Goal: Information Seeking & Learning: Learn about a topic

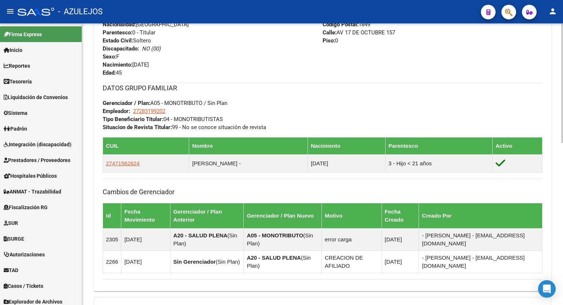
scroll to position [293, 0]
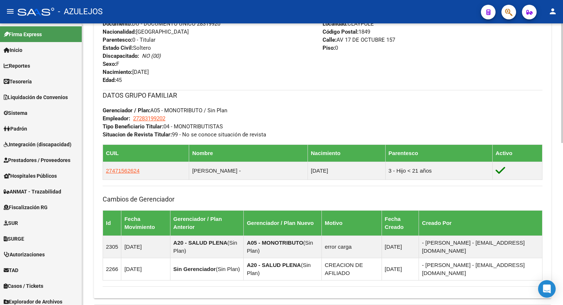
click at [562, 198] on div at bounding box center [562, 200] width 2 height 120
click at [562, 201] on div at bounding box center [562, 200] width 2 height 120
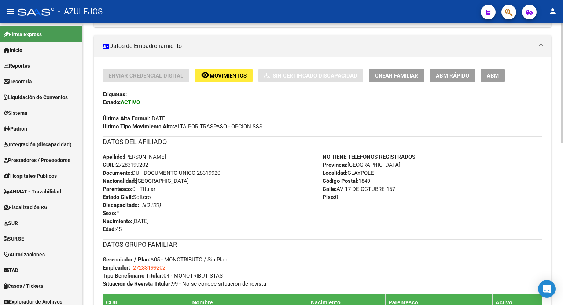
scroll to position [85, 0]
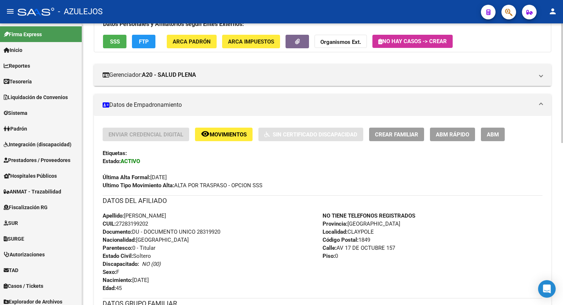
click at [562, 111] on div at bounding box center [562, 117] width 2 height 120
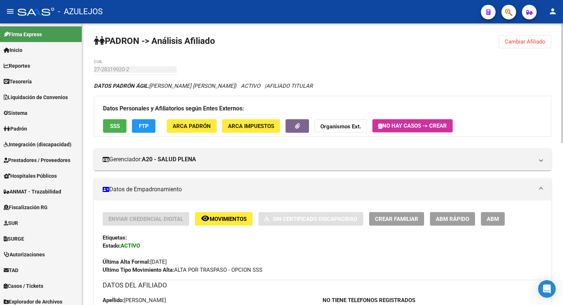
click at [562, 60] on div at bounding box center [562, 83] width 2 height 120
click at [562, 49] on div at bounding box center [562, 83] width 2 height 120
click at [529, 40] on span "Cambiar Afiliado" at bounding box center [524, 41] width 41 height 7
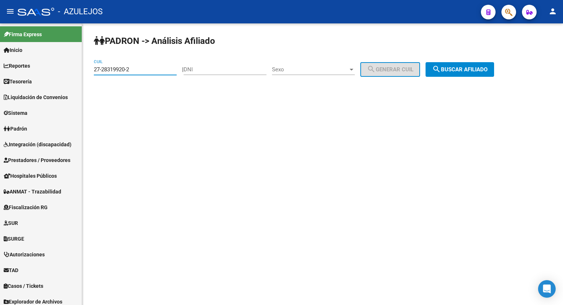
click at [145, 69] on input "27-28319920-2" at bounding box center [135, 69] width 83 height 7
click at [469, 69] on span "search Buscar afiliado" at bounding box center [459, 69] width 55 height 7
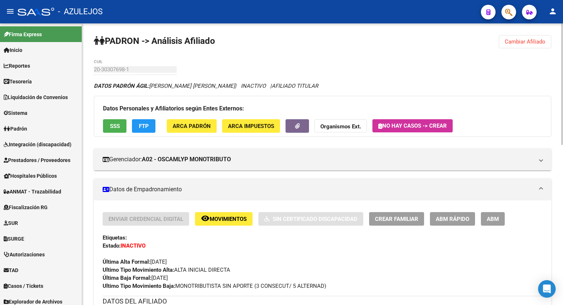
click at [562, 99] on div at bounding box center [562, 84] width 2 height 122
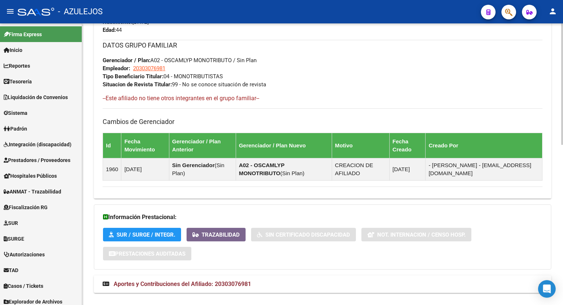
scroll to position [372, 0]
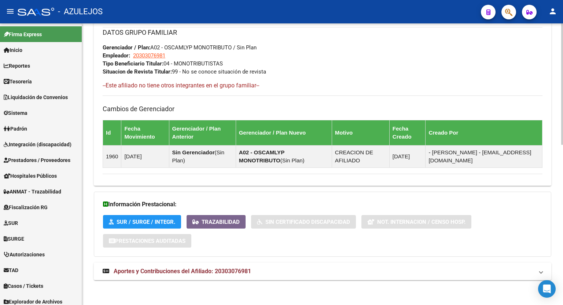
click at [237, 275] on mat-expansion-panel-header "Aportes y Contribuciones del Afiliado: 20303076981" at bounding box center [322, 272] width 457 height 18
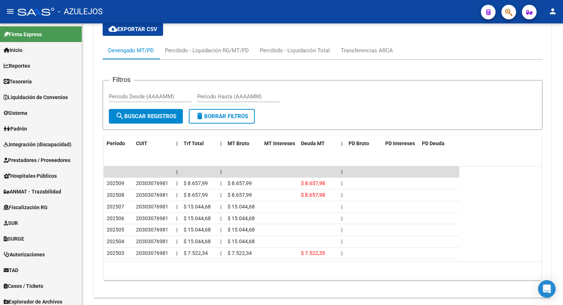
scroll to position [669, 0]
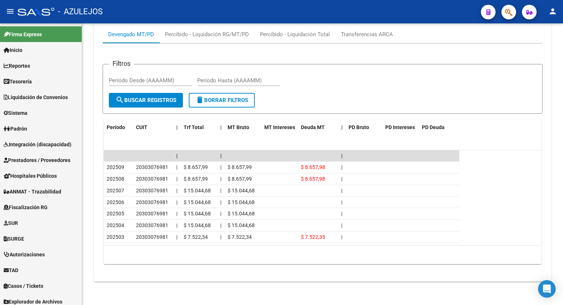
click at [552, 292] on body "menu - AZULEJOS person Firma Express Inicio Calendario SSS Instructivos Contact…" at bounding box center [281, 152] width 563 height 305
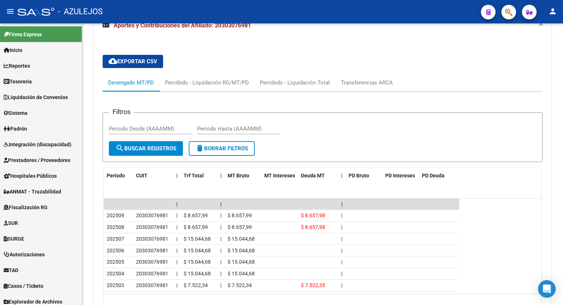
scroll to position [633, 0]
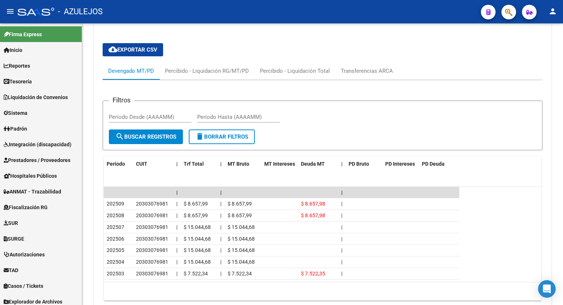
click at [220, 74] on div "Percibido - Liquidación RG/MT/PD" at bounding box center [207, 71] width 84 height 8
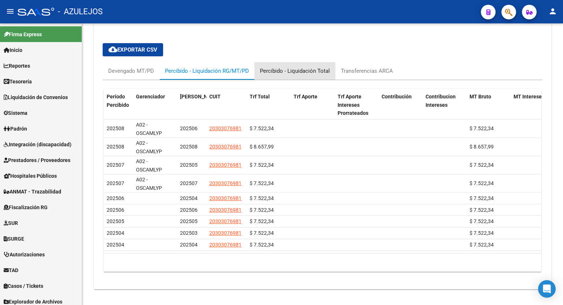
click at [310, 68] on div "Percibido - Liquidación Total" at bounding box center [295, 71] width 70 height 8
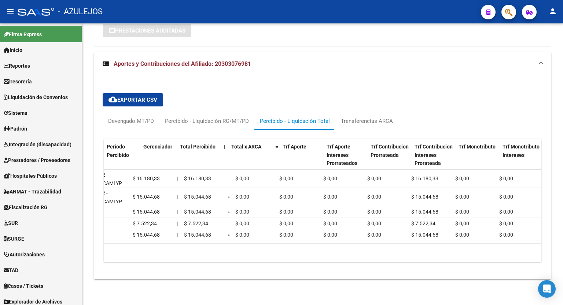
scroll to position [0, 0]
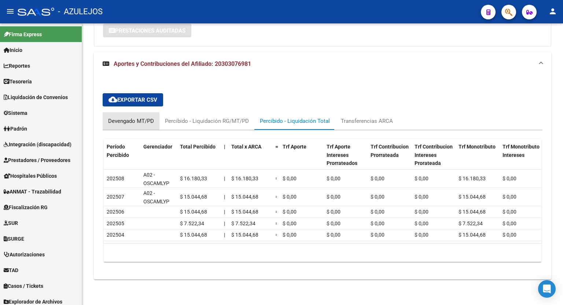
click at [120, 117] on div "Devengado MT/PD" at bounding box center [131, 121] width 46 height 8
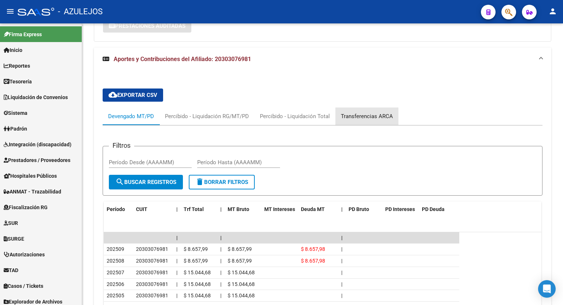
click at [379, 120] on div "Transferencias ARCA" at bounding box center [366, 117] width 63 height 18
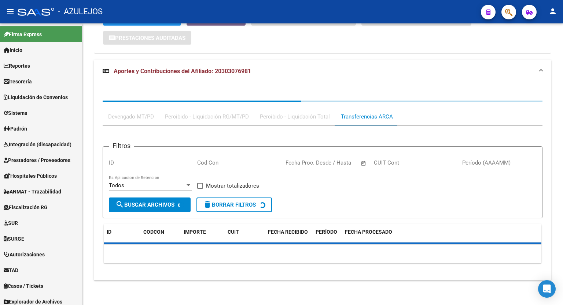
scroll to position [587, 0]
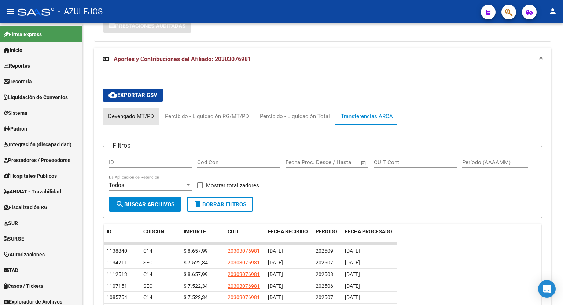
click at [140, 116] on div "Devengado MT/PD" at bounding box center [131, 116] width 46 height 8
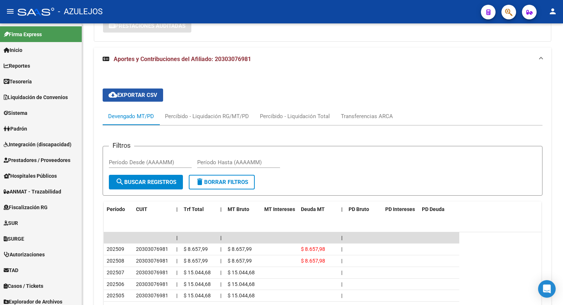
click at [135, 97] on span "cloud_download Exportar CSV" at bounding box center [132, 95] width 49 height 7
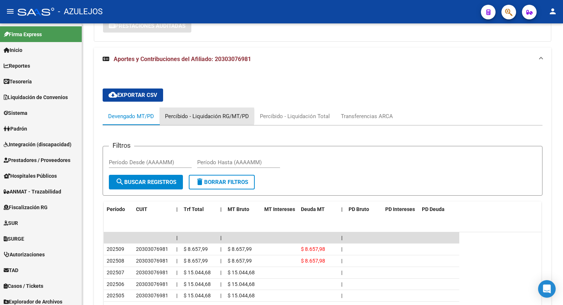
click at [195, 115] on div "Percibido - Liquidación RG/MT/PD" at bounding box center [207, 116] width 84 height 8
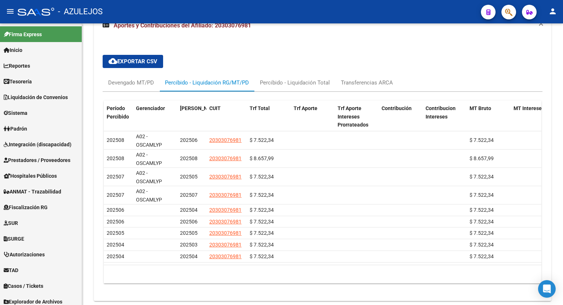
scroll to position [622, 0]
click at [562, 221] on div at bounding box center [562, 257] width 2 height 86
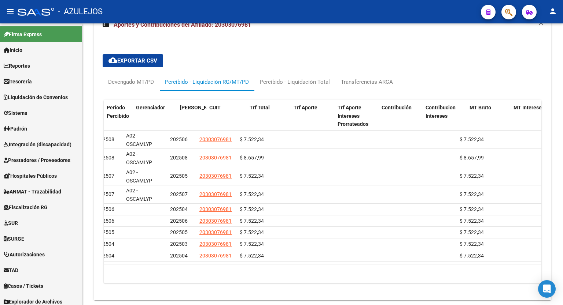
scroll to position [0, 0]
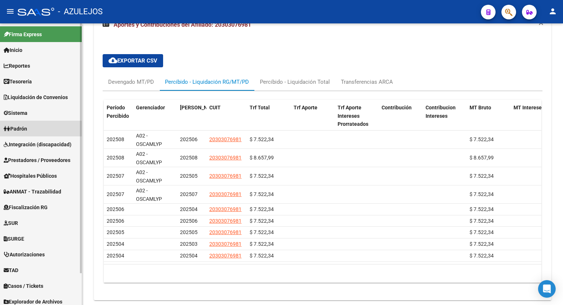
click at [34, 126] on link "Padrón" at bounding box center [41, 129] width 82 height 16
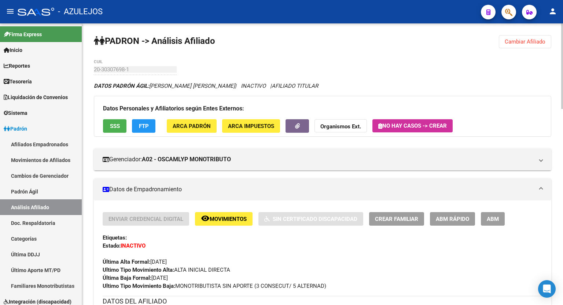
click at [562, 0] on div "menu - AZULEJOS person Firma Express Inicio Calendario SSS Instructivos Contact…" at bounding box center [281, 152] width 563 height 305
click at [530, 45] on button "Cambiar Afiliado" at bounding box center [524, 41] width 52 height 13
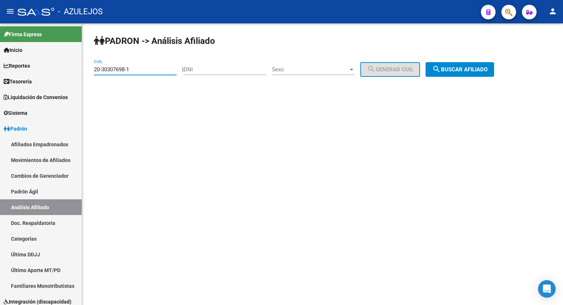
click at [149, 71] on input "20-30307698-1" at bounding box center [135, 69] width 83 height 7
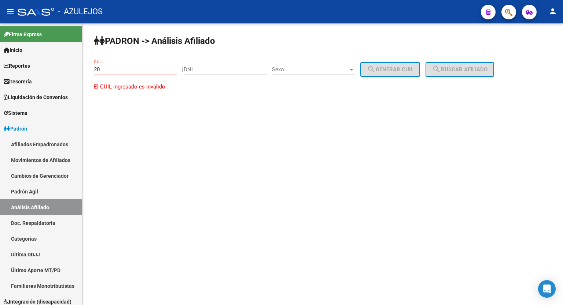
type input "2"
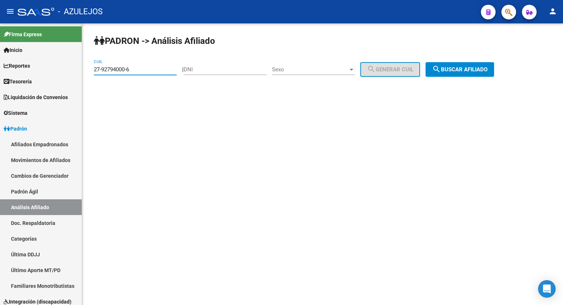
type input "27-92794000-6"
click at [457, 71] on span "search Buscar afiliado" at bounding box center [459, 69] width 55 height 7
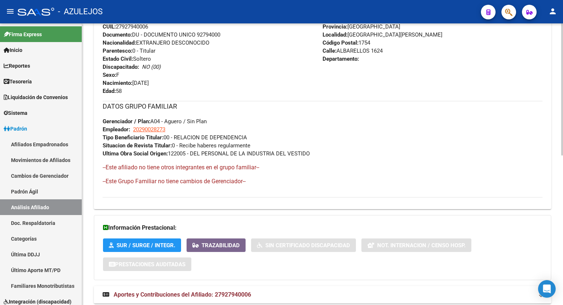
scroll to position [320, 0]
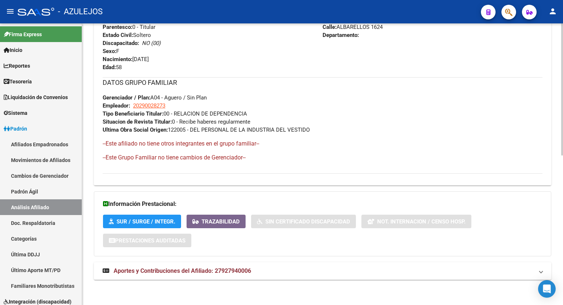
click at [547, 278] on div "[PERSON_NAME] -> Análisis Afiliado Cambiar Afiliado 27-92794000-6 CUIL DATOS [P…" at bounding box center [323, 5] width 482 height 602
click at [560, 230] on div "[PERSON_NAME] -> Análisis Afiliado Cambiar Afiliado 27-92794000-6 CUIL DATOS [P…" at bounding box center [323, 5] width 482 height 602
click at [560, 282] on div "[PERSON_NAME] -> Análisis Afiliado Cambiar Afiliado 27-92794000-6 CUIL DATOS [P…" at bounding box center [323, 5] width 482 height 602
click at [227, 269] on span "Aportes y Contribuciones del Afiliado: 27927940006" at bounding box center [182, 271] width 137 height 7
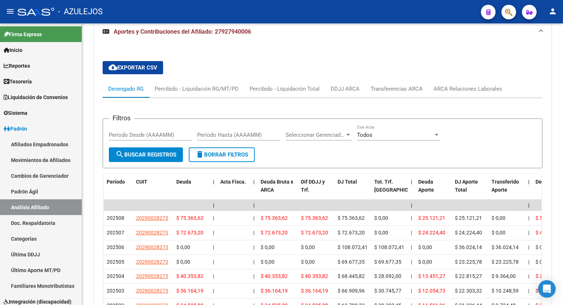
scroll to position [587, 0]
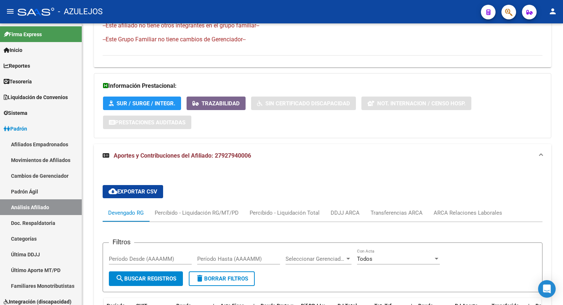
click at [553, 154] on div "[PERSON_NAME] -> Análisis Afiliado Cambiar Afiliado 27-92794000-6 CUIL DATOS [P…" at bounding box center [323, 65] width 482 height 960
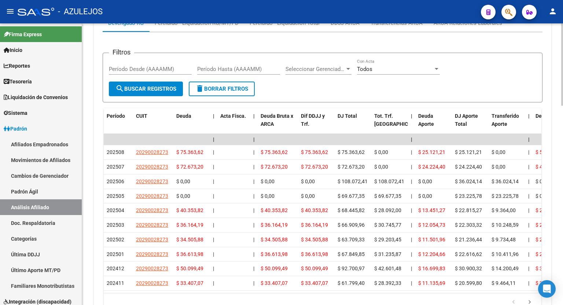
scroll to position [633, 0]
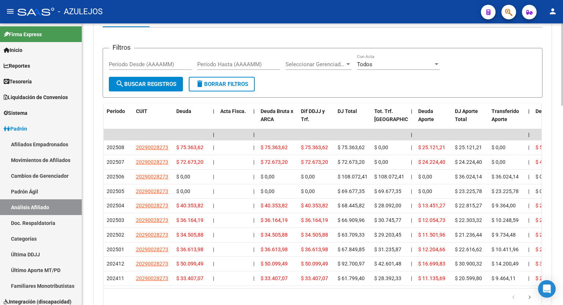
click at [562, 283] on div at bounding box center [562, 250] width 2 height 82
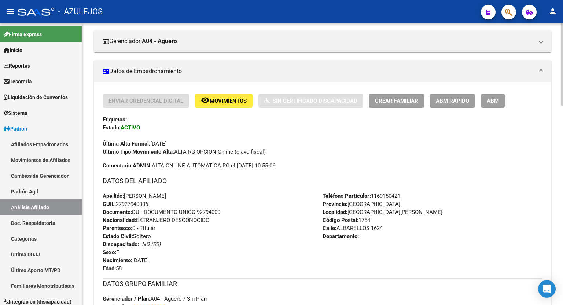
scroll to position [72, 0]
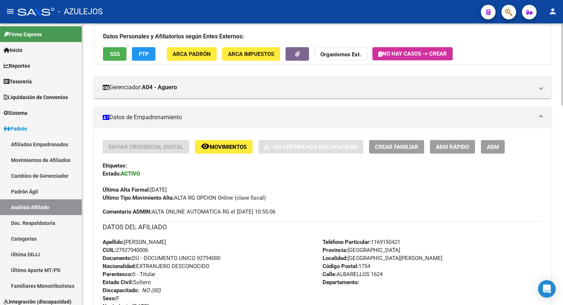
click at [561, 98] on div at bounding box center [562, 86] width 2 height 82
click at [112, 53] on span "SSS" at bounding box center [115, 54] width 10 height 7
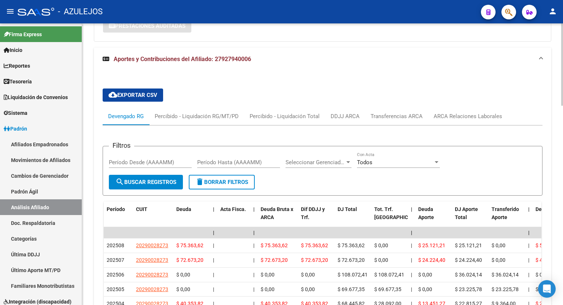
scroll to position [530, 0]
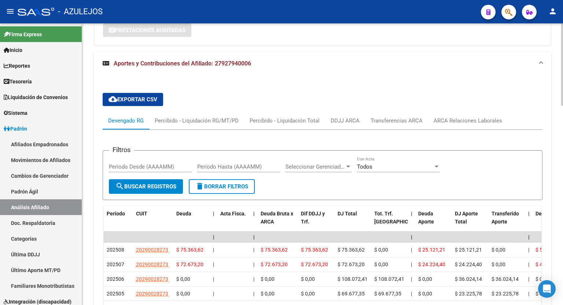
click at [441, 120] on div "ARCA Relaciones Laborales" at bounding box center [467, 121] width 68 height 8
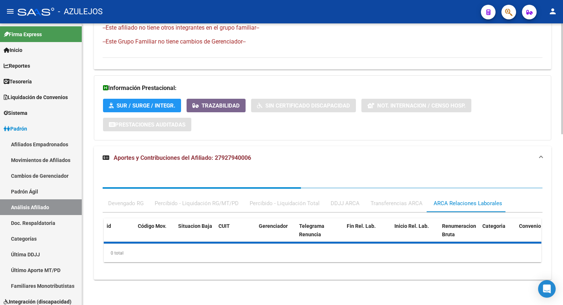
scroll to position [472, 0]
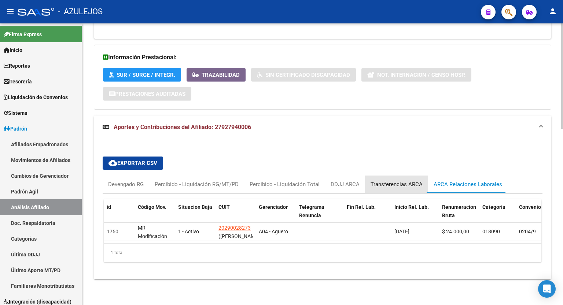
click at [384, 183] on div "Transferencias ARCA" at bounding box center [396, 185] width 63 height 18
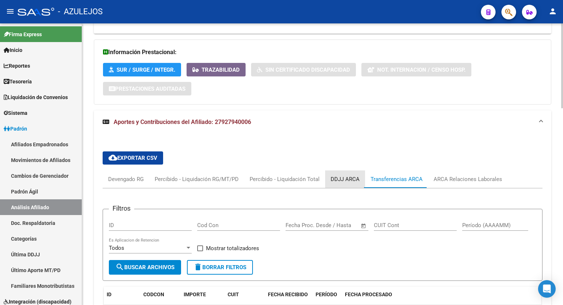
click at [344, 177] on div "DDJJ ARCA" at bounding box center [344, 179] width 29 height 8
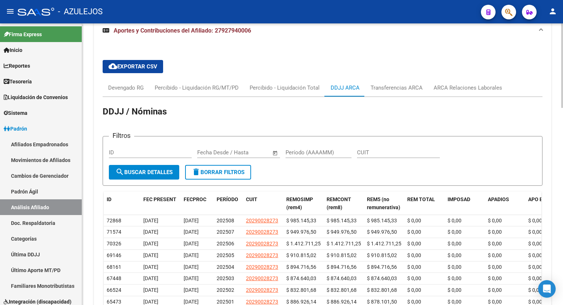
scroll to position [564, 0]
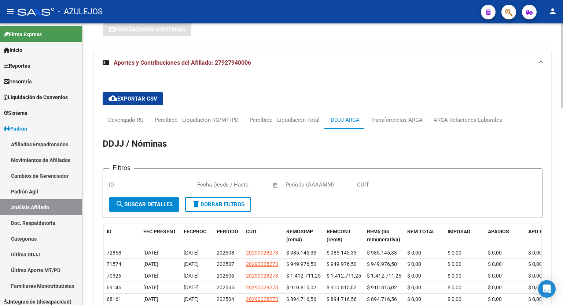
click at [561, 189] on div at bounding box center [562, 226] width 2 height 85
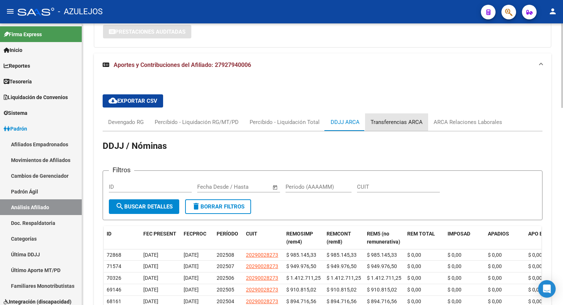
click at [396, 116] on div "Transferencias ARCA" at bounding box center [396, 123] width 63 height 18
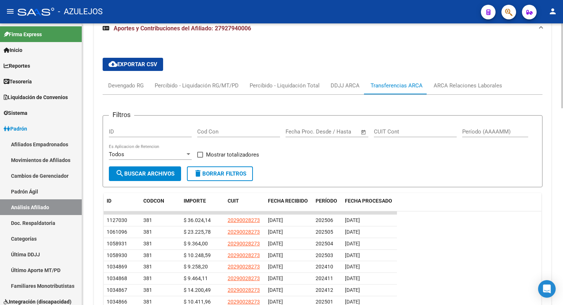
scroll to position [554, 0]
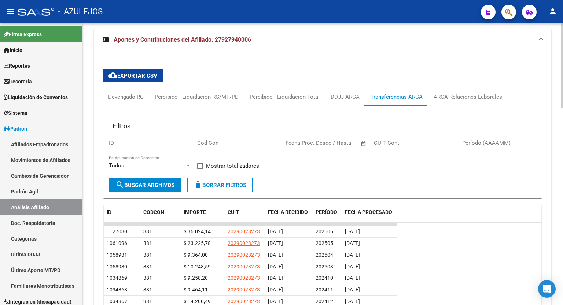
click at [562, 203] on div at bounding box center [562, 232] width 2 height 85
click at [203, 96] on div "Percibido - Liquidación RG/MT/PD" at bounding box center [197, 97] width 84 height 8
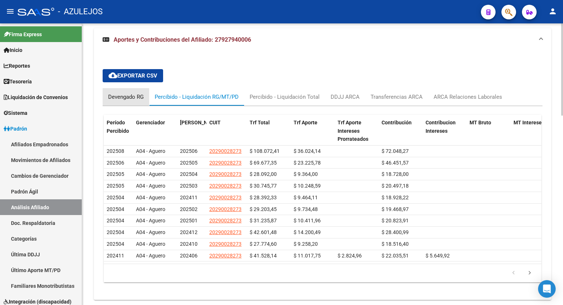
click at [126, 94] on div "Devengado RG" at bounding box center [126, 97] width 36 height 8
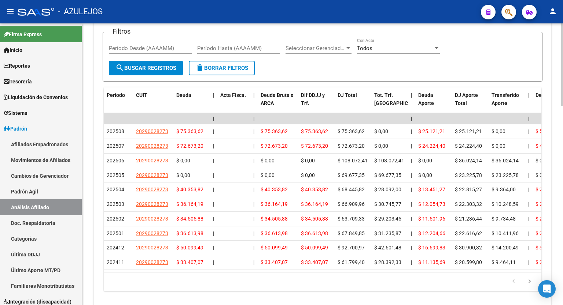
click at [561, 220] on div at bounding box center [562, 255] width 2 height 82
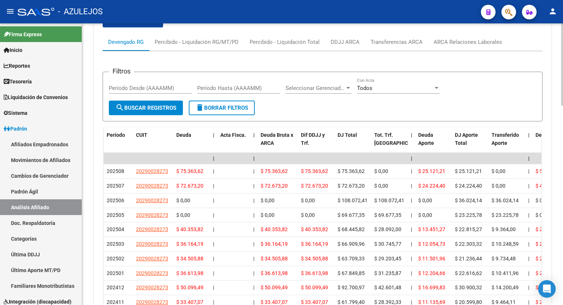
scroll to position [610, 0]
click at [562, 207] on div at bounding box center [562, 244] width 2 height 82
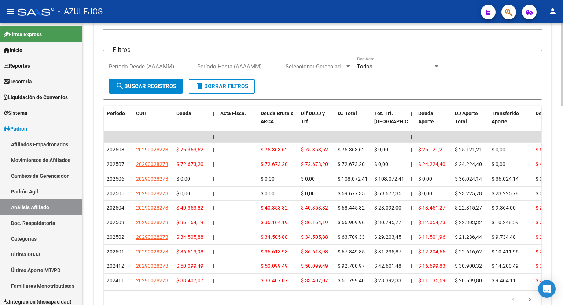
scroll to position [640, 0]
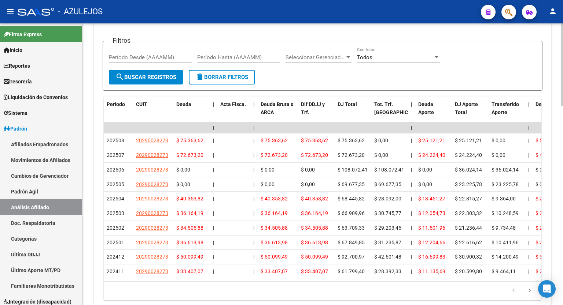
click at [562, 226] on div at bounding box center [562, 253] width 2 height 82
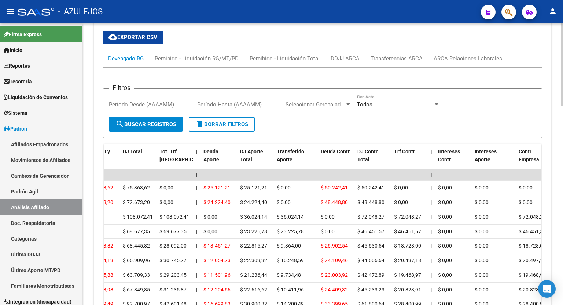
scroll to position [593, 0]
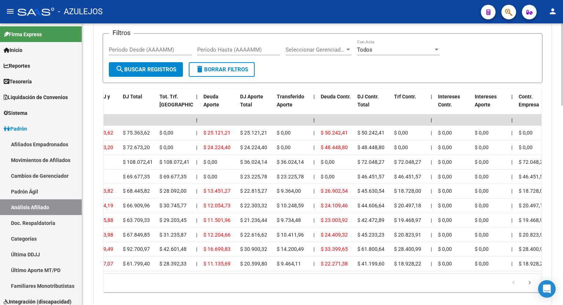
scroll to position [682, 0]
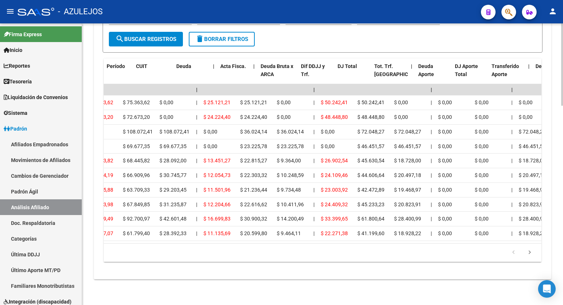
scroll to position [0, 0]
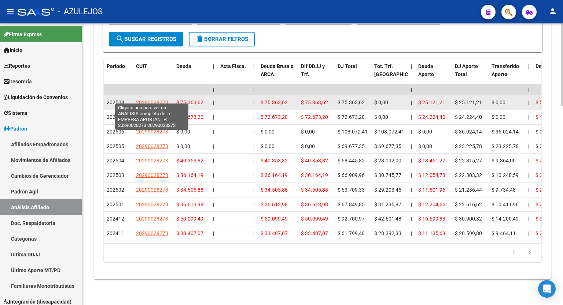
click at [148, 100] on span "20290028273" at bounding box center [152, 103] width 32 height 6
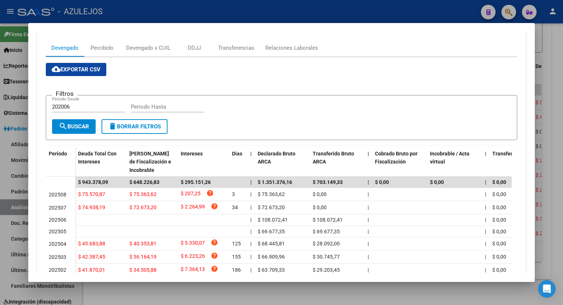
scroll to position [111, 0]
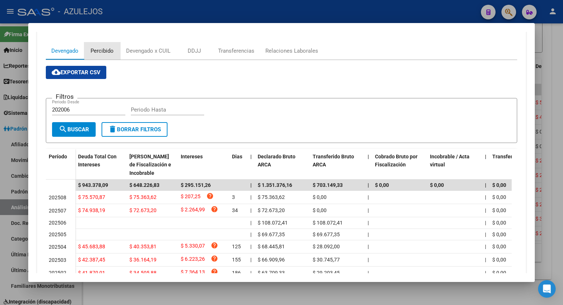
click at [100, 51] on div "Percibido" at bounding box center [101, 51] width 23 height 8
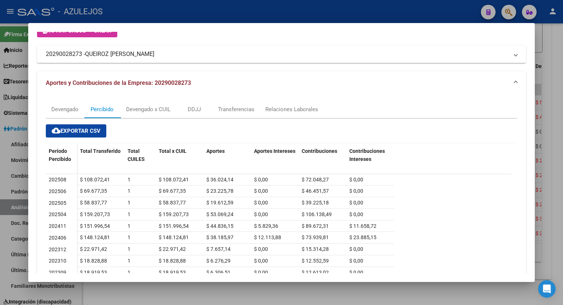
scroll to position [0, 0]
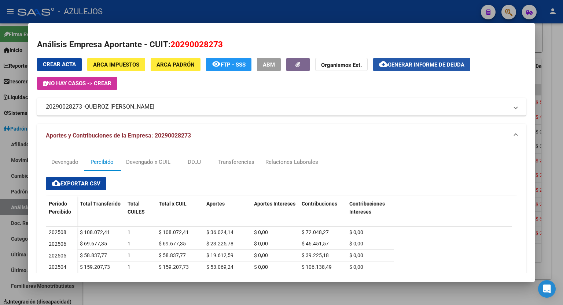
click at [430, 66] on span "Generar informe de deuda" at bounding box center [425, 65] width 77 height 7
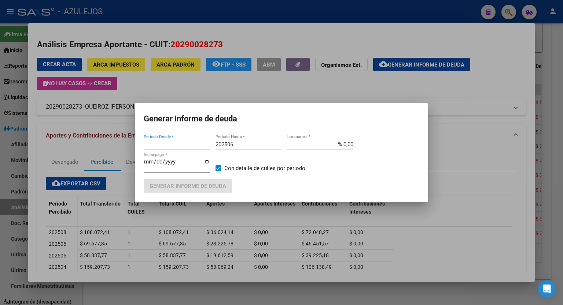
type input "202006"
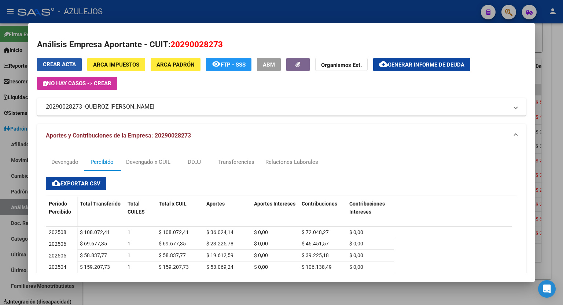
click at [45, 68] on span "Crear Acta" at bounding box center [59, 64] width 33 height 7
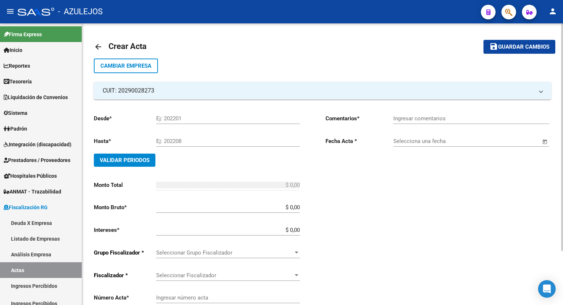
click at [99, 45] on mat-icon "arrow_back" at bounding box center [98, 46] width 9 height 9
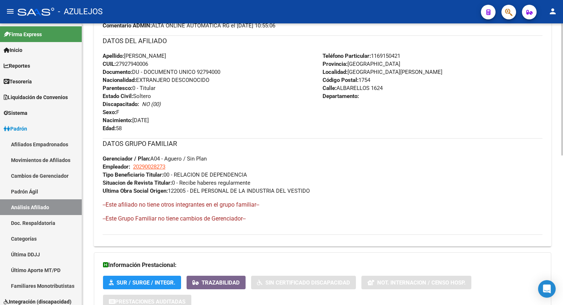
scroll to position [320, 0]
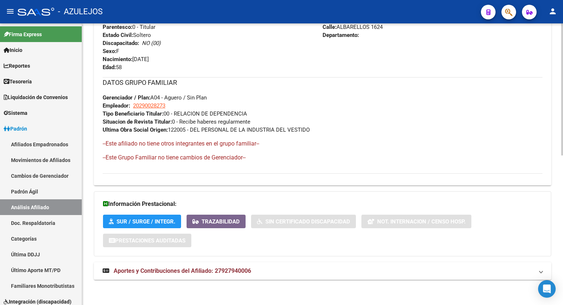
click at [562, 256] on div at bounding box center [562, 239] width 2 height 132
click at [218, 271] on span "Aportes y Contribuciones del Afiliado: 27927940006" at bounding box center [182, 271] width 137 height 7
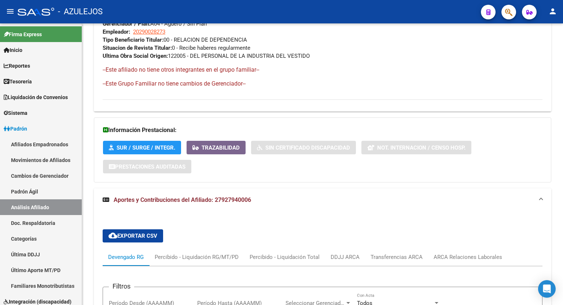
click at [562, 221] on div at bounding box center [562, 180] width 2 height 82
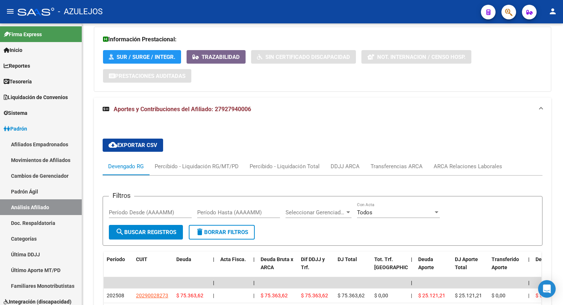
scroll to position [482, 0]
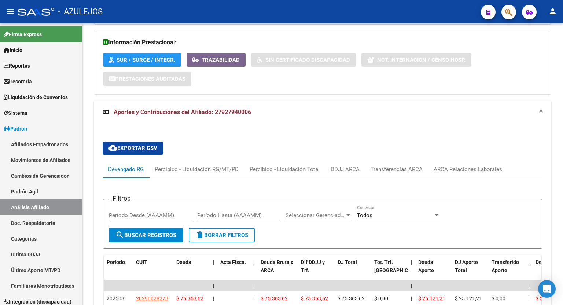
click at [562, 215] on div at bounding box center [562, 206] width 2 height 82
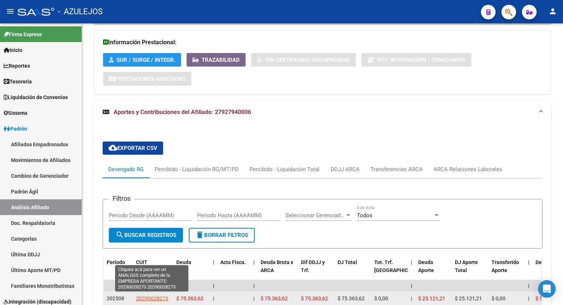
click at [148, 297] on span "20290028273" at bounding box center [152, 299] width 32 height 6
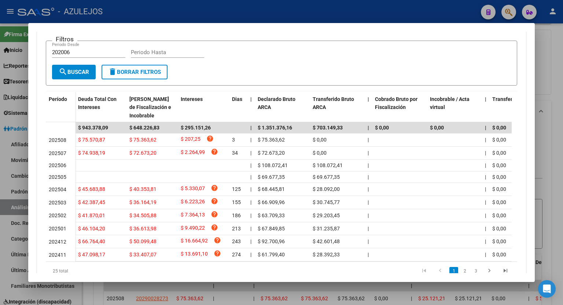
scroll to position [179, 0]
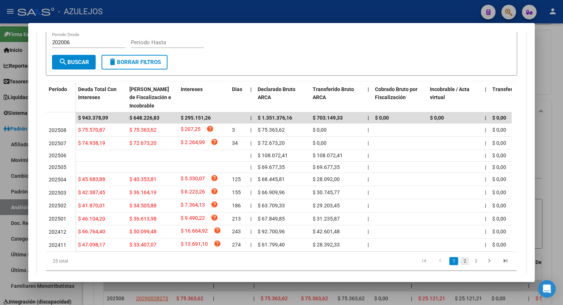
click at [460, 263] on link "2" at bounding box center [464, 261] width 9 height 8
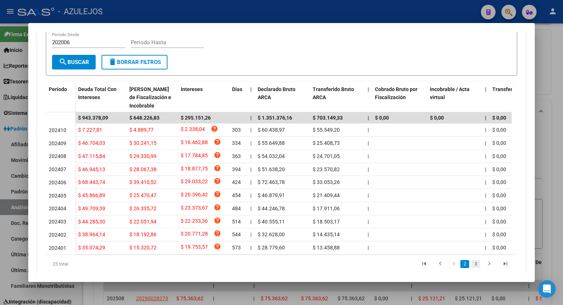
click at [471, 266] on link "3" at bounding box center [475, 264] width 9 height 8
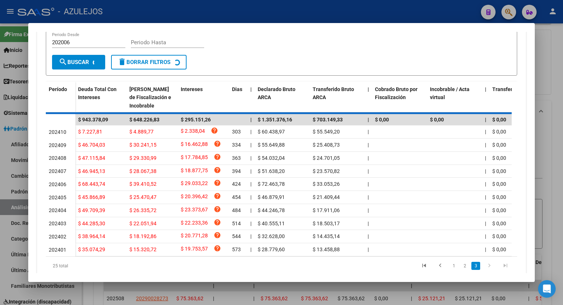
scroll to position [133, 0]
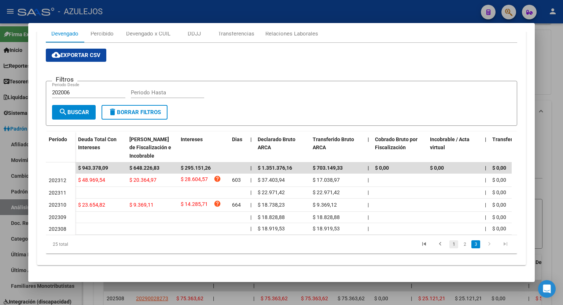
click at [449, 241] on link "1" at bounding box center [453, 245] width 9 height 8
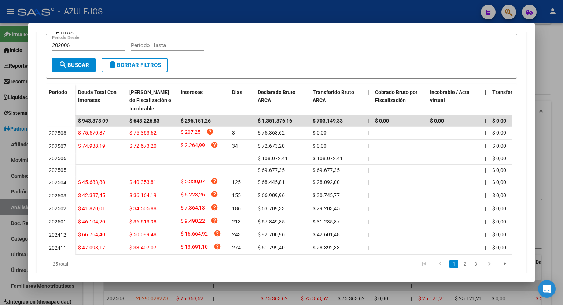
scroll to position [190, 0]
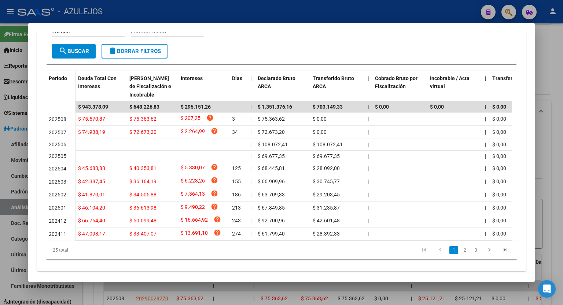
click at [436, 255] on icon "go to previous page" at bounding box center [440, 251] width 10 height 9
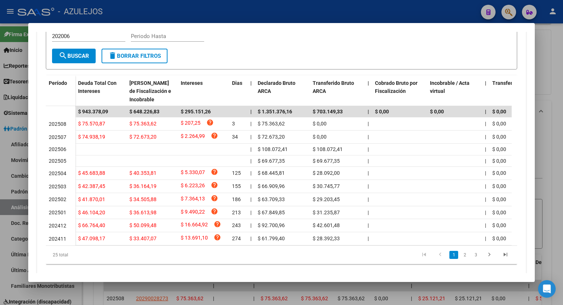
scroll to position [193, 0]
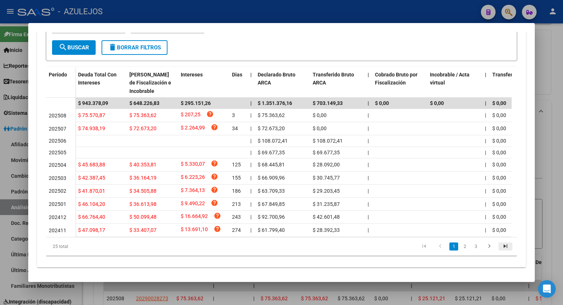
click at [500, 248] on icon "go to last page" at bounding box center [505, 247] width 10 height 9
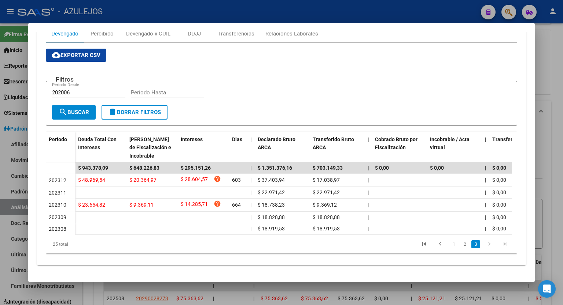
scroll to position [133, 0]
click at [435, 244] on icon "go to previous page" at bounding box center [440, 245] width 10 height 9
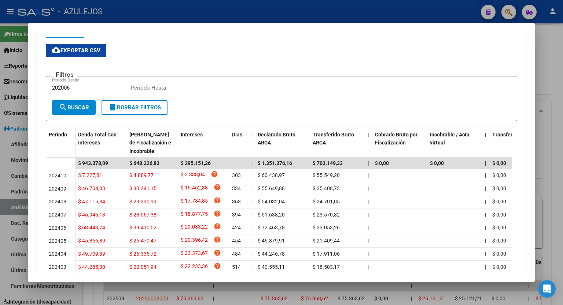
click at [434, 244] on datatable-body-cell at bounding box center [454, 241] width 55 height 13
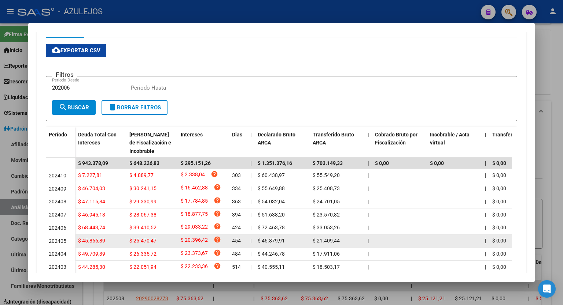
click at [434, 244] on datatable-body-cell at bounding box center [454, 241] width 55 height 13
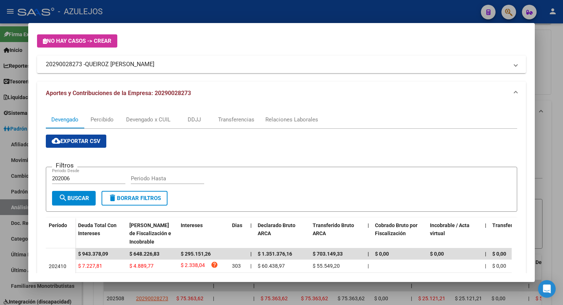
scroll to position [0, 0]
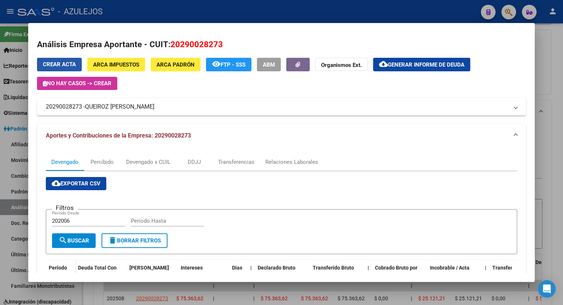
click at [64, 66] on span "Crear Acta" at bounding box center [59, 64] width 33 height 7
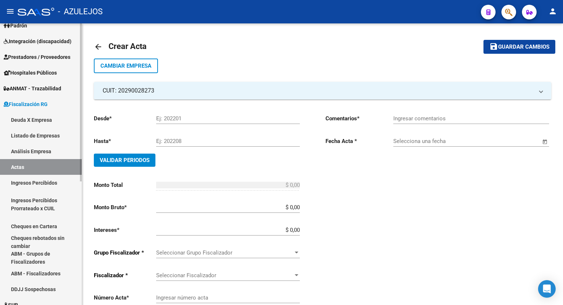
scroll to position [108, 0]
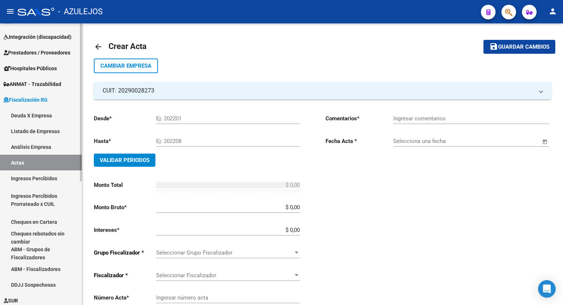
click at [84, 226] on mat-sidenav-container "Firma Express Inicio Calendario SSS Instructivos Contacto OS Reportes Tablero d…" at bounding box center [281, 164] width 563 height 282
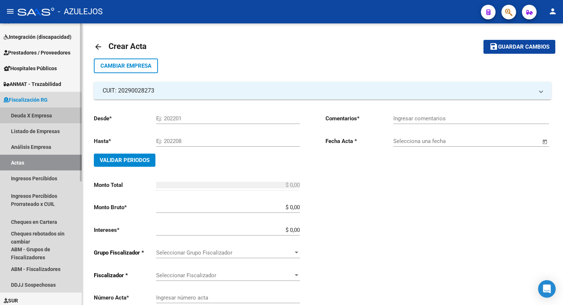
click at [25, 116] on link "Deuda X Empresa" at bounding box center [41, 116] width 82 height 16
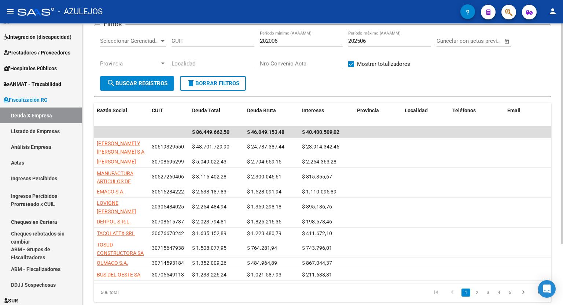
scroll to position [55, 0]
click at [562, 196] on div at bounding box center [562, 179] width 2 height 221
click at [477, 292] on link "2" at bounding box center [476, 292] width 9 height 8
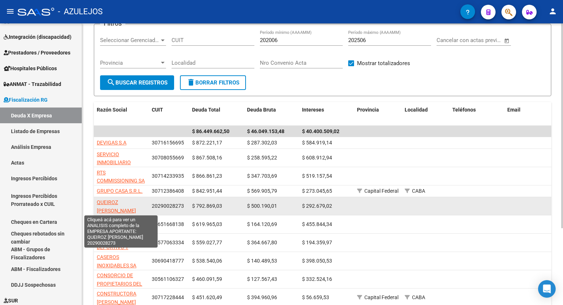
click at [113, 200] on span "QUEIROZ [PERSON_NAME]" at bounding box center [116, 207] width 39 height 14
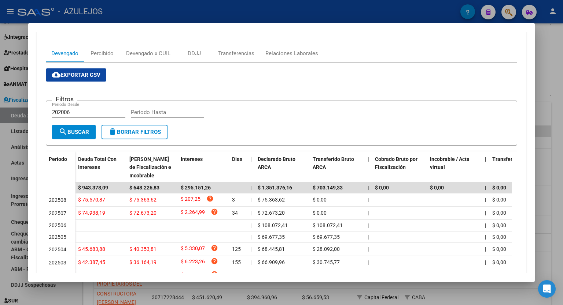
scroll to position [52, 0]
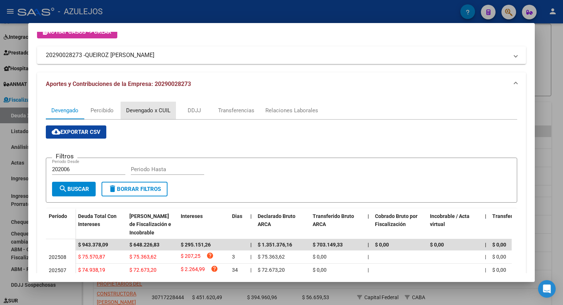
click at [166, 112] on div "Devengado x CUIL" at bounding box center [148, 111] width 44 height 8
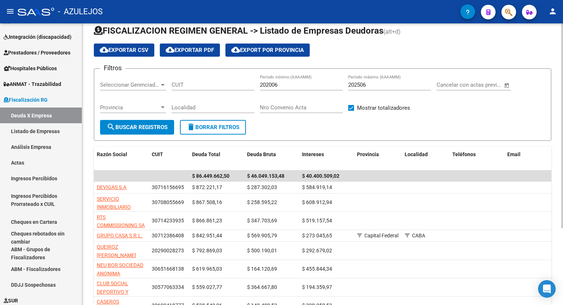
scroll to position [0, 0]
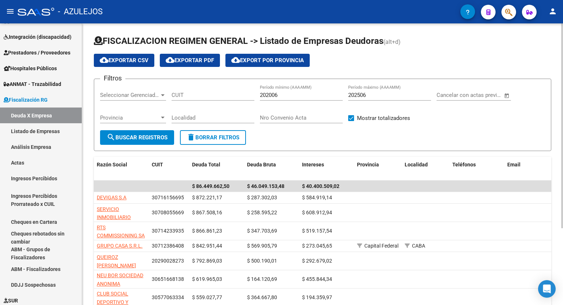
click at [558, 150] on div "FISCALIZACION REGIMEN GENERAL -> Listado de Empresas Deudoras (alt+d) cloud_dow…" at bounding box center [323, 214] width 482 height 383
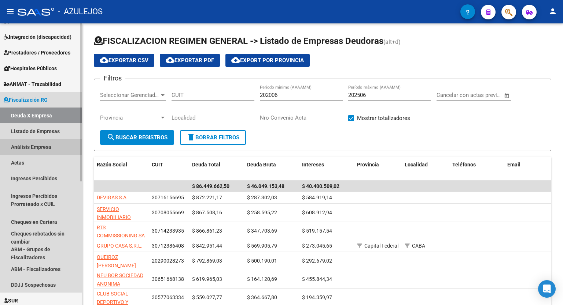
click at [34, 148] on link "Análisis Empresa" at bounding box center [41, 147] width 82 height 16
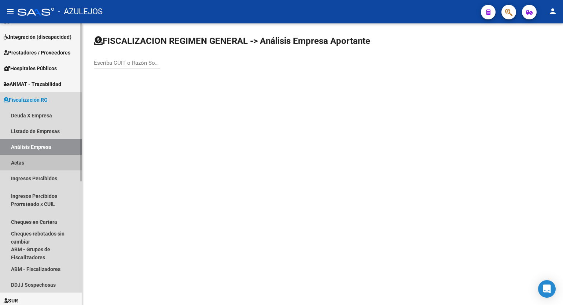
click at [26, 162] on link "Actas" at bounding box center [41, 163] width 82 height 16
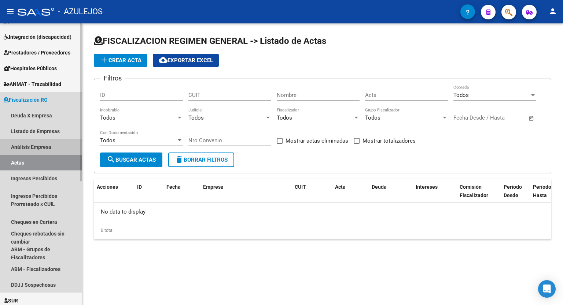
click at [37, 148] on link "Análisis Empresa" at bounding box center [41, 147] width 82 height 16
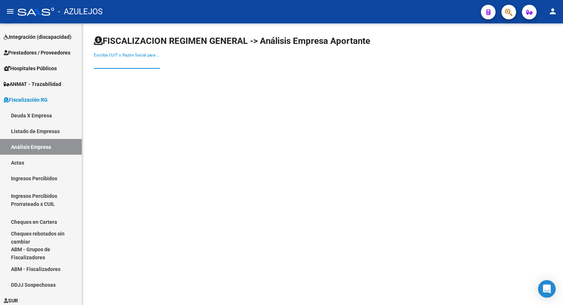
click at [119, 60] on input "Escriba CUIT o Razón Social para buscar" at bounding box center [127, 63] width 66 height 7
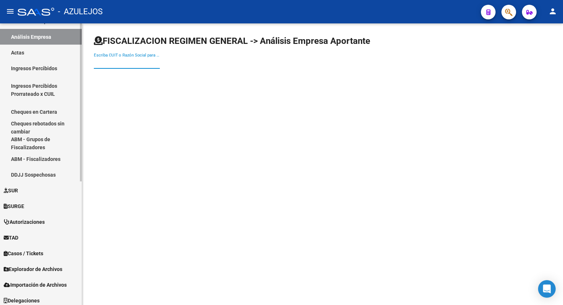
scroll to position [221, 0]
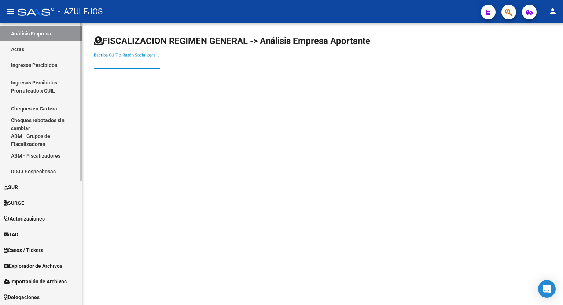
click at [82, 236] on mat-sidenav-container "Firma Express Inicio Calendario SSS Instructivos Contacto OS Reportes Tablero d…" at bounding box center [281, 164] width 563 height 282
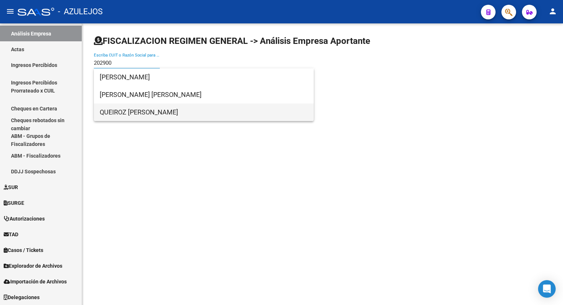
type input "202900"
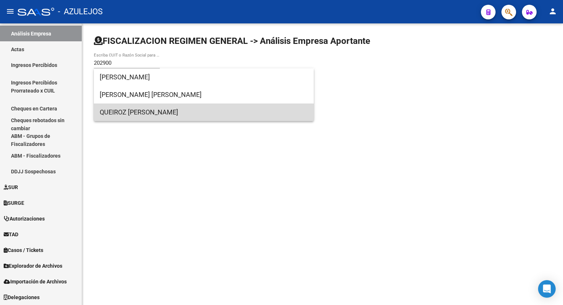
click at [163, 113] on span "QUEIROZ [PERSON_NAME]" at bounding box center [204, 113] width 208 height 18
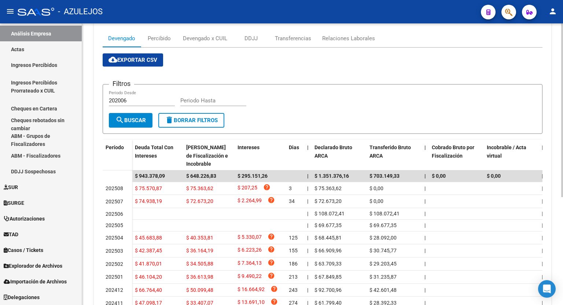
scroll to position [146, 0]
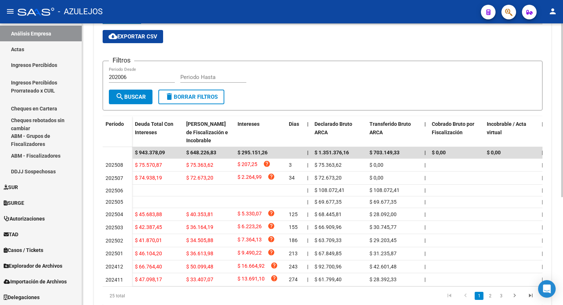
click at [554, 203] on div "FISCALIZACION REGIMEN GENERAL -> Análisis Empresa Aportante Cambiar Empresa Cre…" at bounding box center [323, 108] width 482 height 453
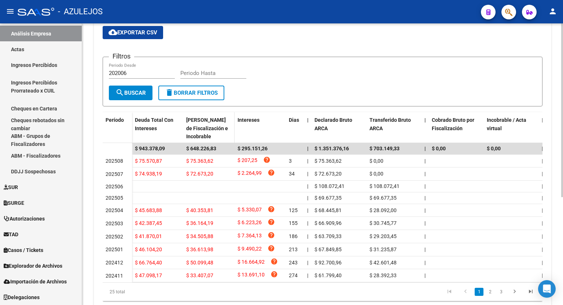
click at [199, 123] on div "[PERSON_NAME] de Fiscalización e Incobrable" at bounding box center [208, 128] width 45 height 25
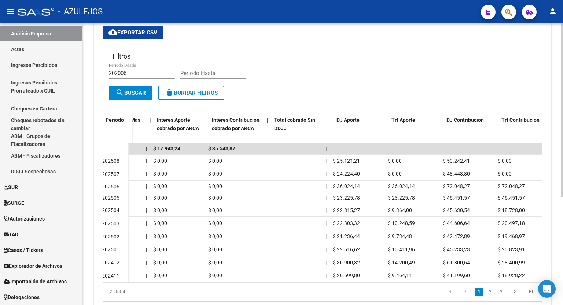
scroll to position [0, 461]
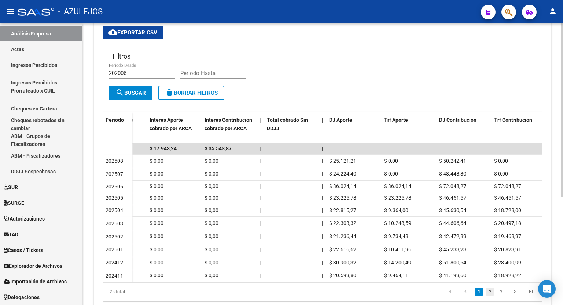
click at [489, 296] on link "2" at bounding box center [489, 292] width 9 height 8
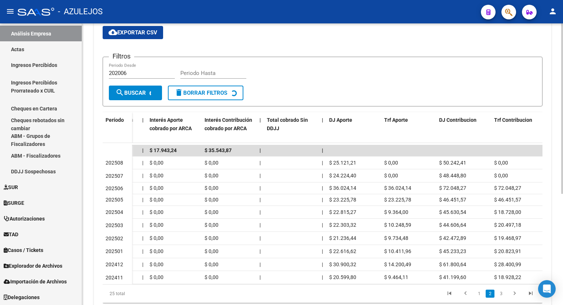
scroll to position [146, 0]
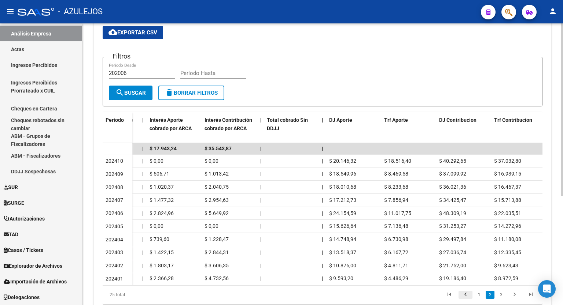
click at [462, 299] on icon "go to previous page" at bounding box center [465, 296] width 10 height 9
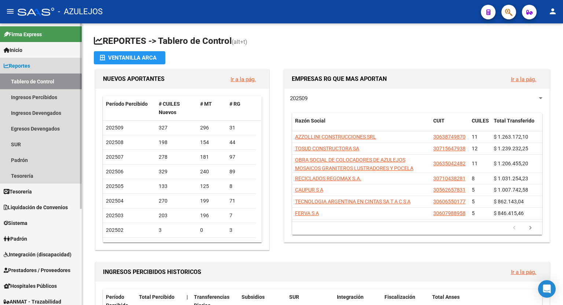
click at [25, 64] on span "Reportes" at bounding box center [17, 66] width 26 height 8
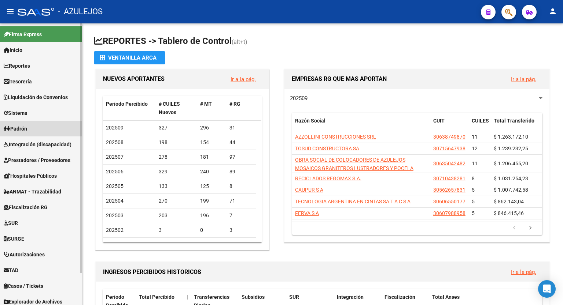
click at [27, 129] on span "Padrón" at bounding box center [15, 129] width 23 height 8
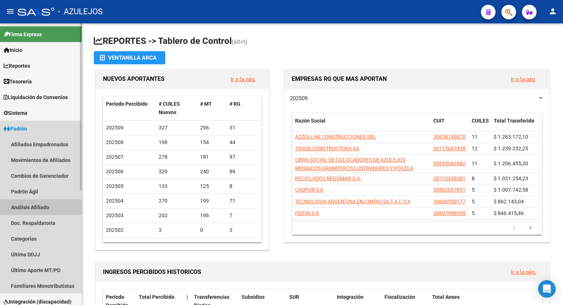
click at [32, 209] on link "Análisis Afiliado" at bounding box center [41, 208] width 82 height 16
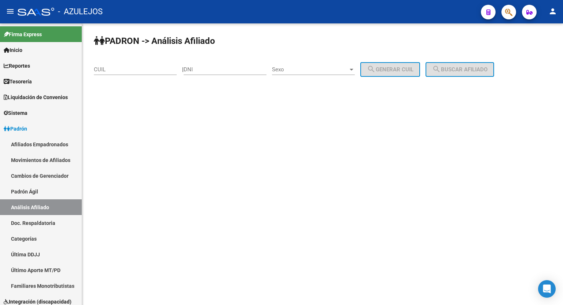
click at [134, 75] on div "CUIL" at bounding box center [135, 67] width 83 height 16
